Goal: Find specific page/section: Find specific page/section

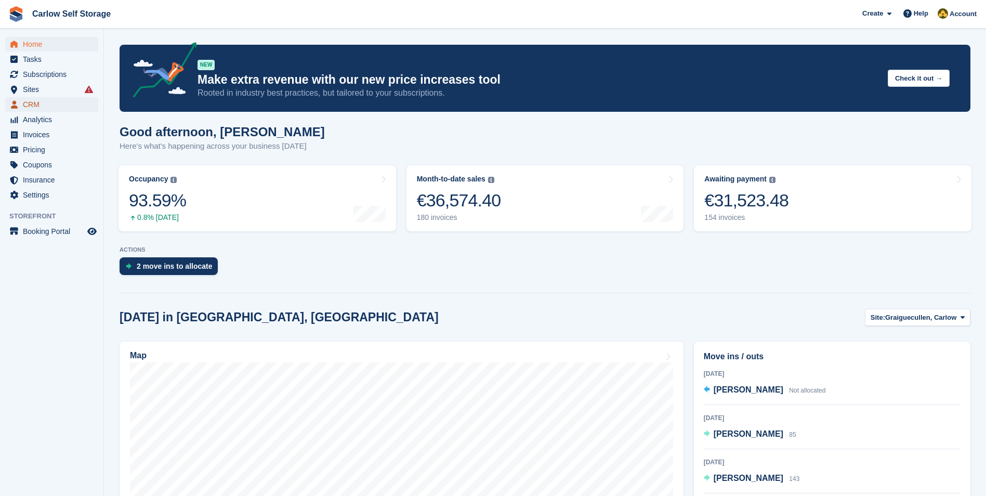
click at [36, 101] on span "CRM" at bounding box center [54, 104] width 62 height 15
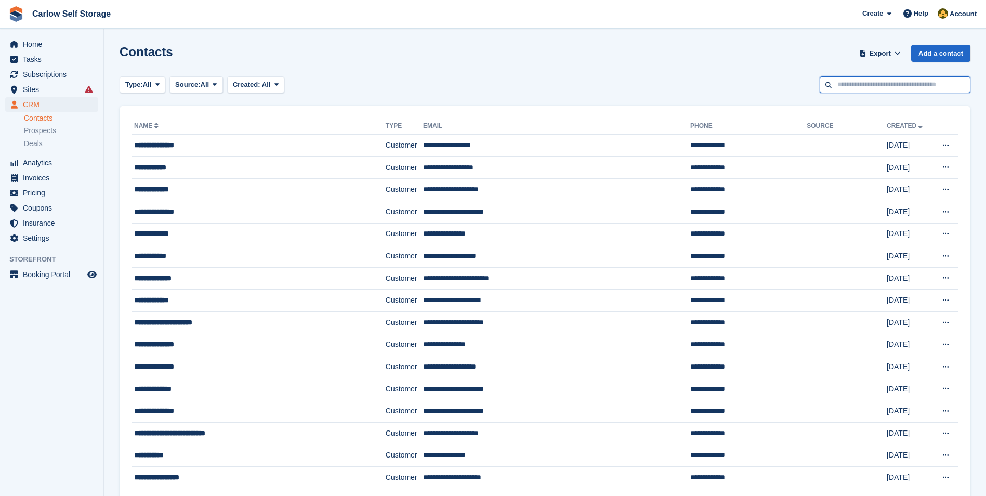
click at [858, 86] on input "text" at bounding box center [895, 84] width 151 height 17
type input "****"
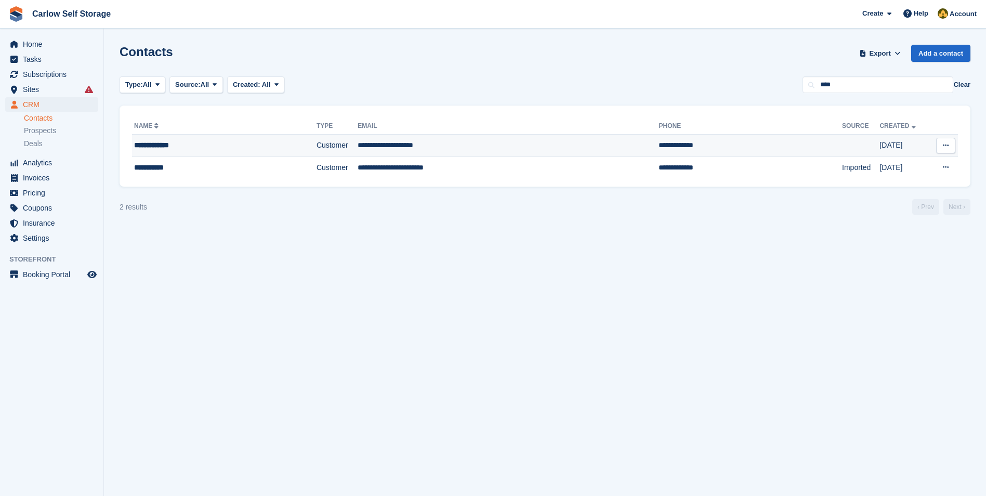
click at [226, 142] on div "**********" at bounding box center [203, 145] width 139 height 11
